Goal: Transaction & Acquisition: Purchase product/service

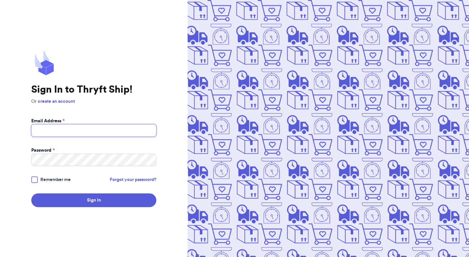
click at [153, 128] on input "Email Address *" at bounding box center [93, 130] width 125 height 12
click at [74, 137] on form "Email Address * vmg Password * Remember me Forgot your password? Sign In" at bounding box center [93, 162] width 125 height 89
click at [77, 131] on input "vmg" at bounding box center [93, 130] width 125 height 12
click at [31, 193] on button "Sign In" at bounding box center [93, 200] width 125 height 14
type input "v"
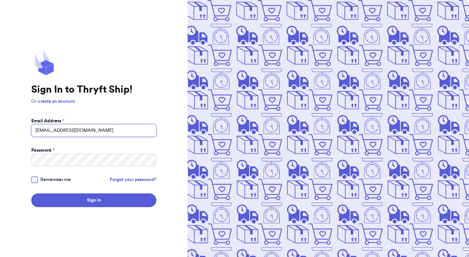
type input "[EMAIL_ADDRESS][DOMAIN_NAME]"
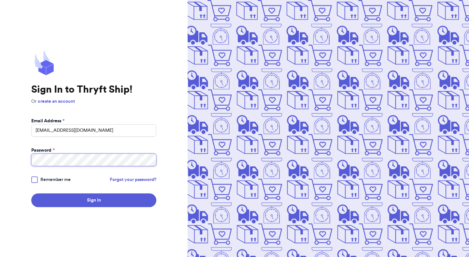
click at [31, 193] on button "Sign In" at bounding box center [93, 200] width 125 height 14
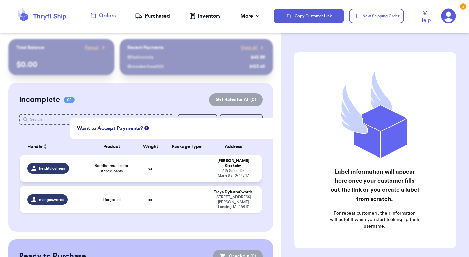
click at [83, 167] on div "heiditklosheim" at bounding box center [55, 168] width 56 height 10
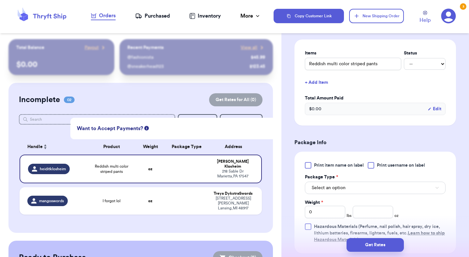
scroll to position [160, 0]
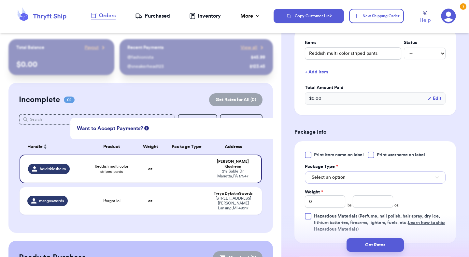
click at [335, 177] on span "Select an option" at bounding box center [329, 177] width 34 height 7
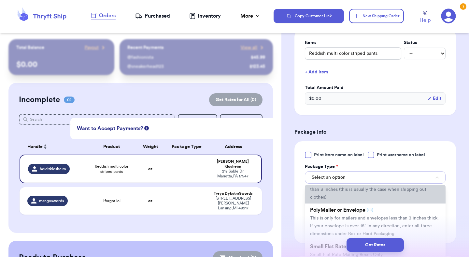
scroll to position [39, 0]
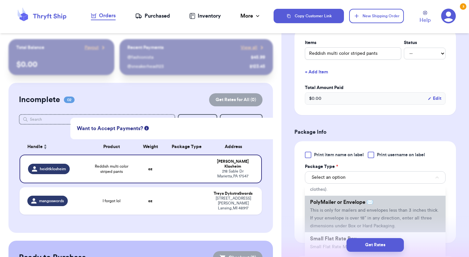
click at [330, 211] on span "This is only for mailers and envelopes less than 3 inches thick. If your envelo…" at bounding box center [374, 218] width 129 height 20
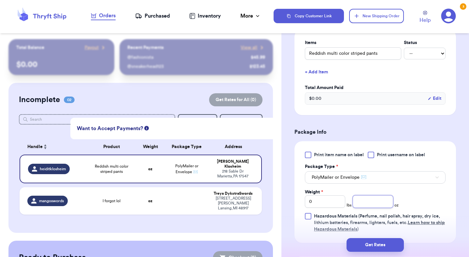
click at [371, 206] on input "number" at bounding box center [373, 201] width 40 height 12
type input "13"
click at [428, 194] on div "Print item name on label Print username on label Package Type * PolyMailer or E…" at bounding box center [375, 192] width 141 height 81
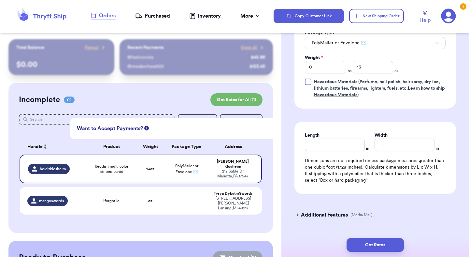
scroll to position [311, 0]
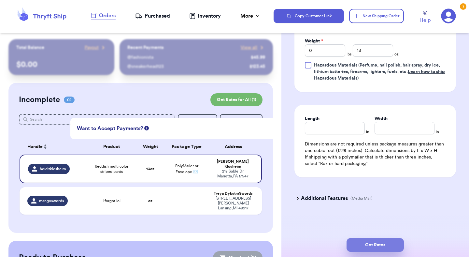
click at [380, 245] on button "Get Rates" at bounding box center [375, 245] width 57 height 14
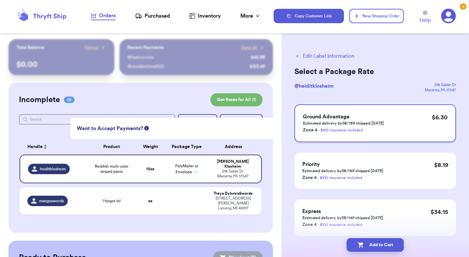
click at [357, 127] on p "Zone 4 - $100 insurance included" at bounding box center [343, 130] width 81 height 8
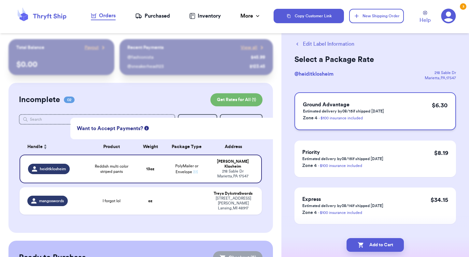
scroll to position [13, 0]
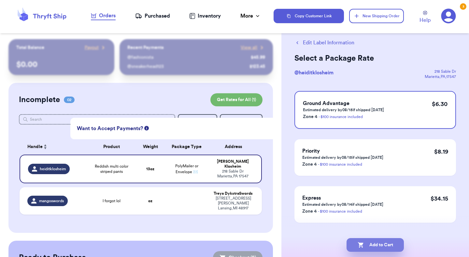
click at [391, 244] on button "Add to Cart" at bounding box center [375, 245] width 57 height 14
checkbox input "true"
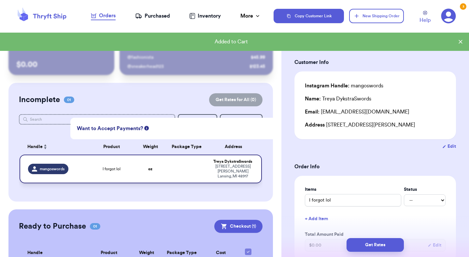
click at [185, 167] on td at bounding box center [187, 168] width 44 height 29
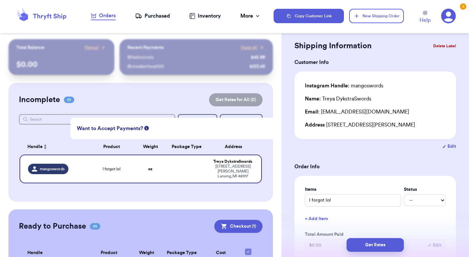
click at [201, 128] on div "Want to Accept Payments? Setup Payments Now" at bounding box center [234, 129] width 328 height 22
click at [40, 106] on div "Incomplete 01 Get Rates for All ( 0 )" at bounding box center [141, 99] width 244 height 13
click at [439, 47] on button "Delete Label" at bounding box center [445, 46] width 28 height 14
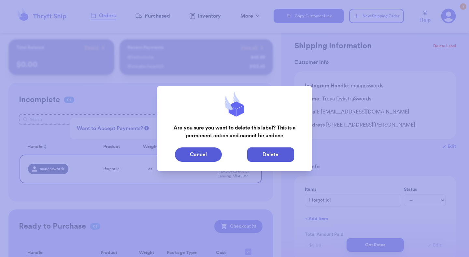
click at [287, 151] on button "Delete" at bounding box center [270, 154] width 47 height 14
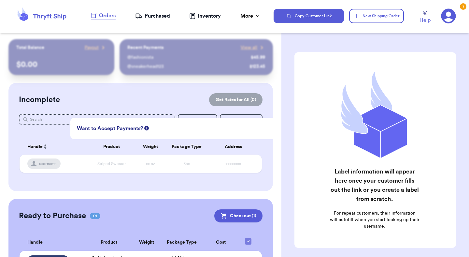
scroll to position [39, 0]
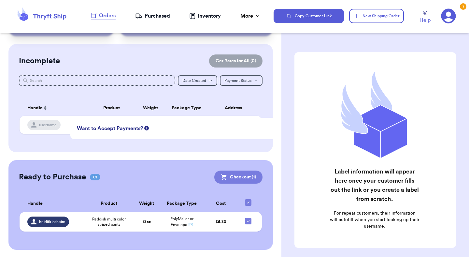
click at [240, 177] on button "Checkout ( 1 )" at bounding box center [238, 176] width 48 height 13
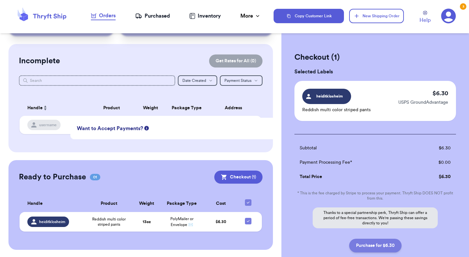
click at [374, 247] on button "Purchase for $6.30" at bounding box center [375, 246] width 52 height 14
checkbox input "false"
checkbox input "true"
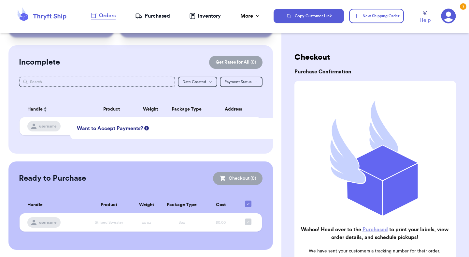
scroll to position [0, 0]
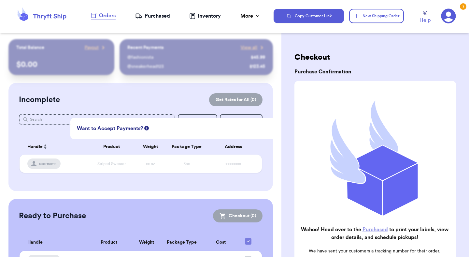
click at [152, 14] on div "Purchased" at bounding box center [152, 16] width 35 height 8
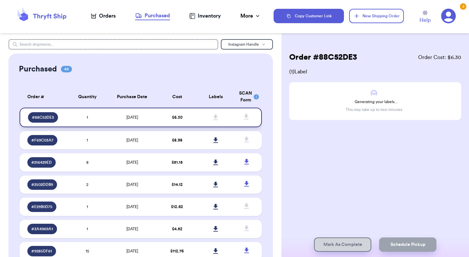
click at [192, 119] on td "$ 6.30" at bounding box center [177, 118] width 39 height 20
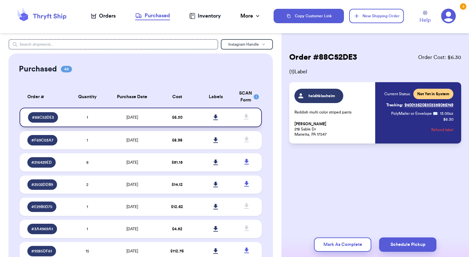
click at [216, 116] on icon at bounding box center [215, 117] width 5 height 6
